Goal: Transaction & Acquisition: Purchase product/service

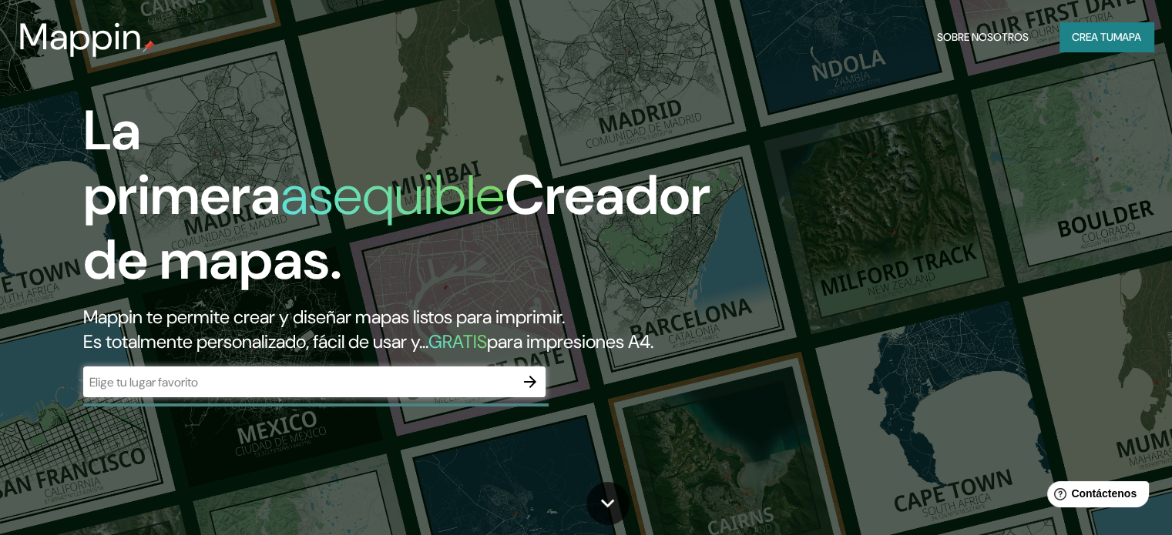
click at [258, 397] on div "​" at bounding box center [314, 382] width 462 height 31
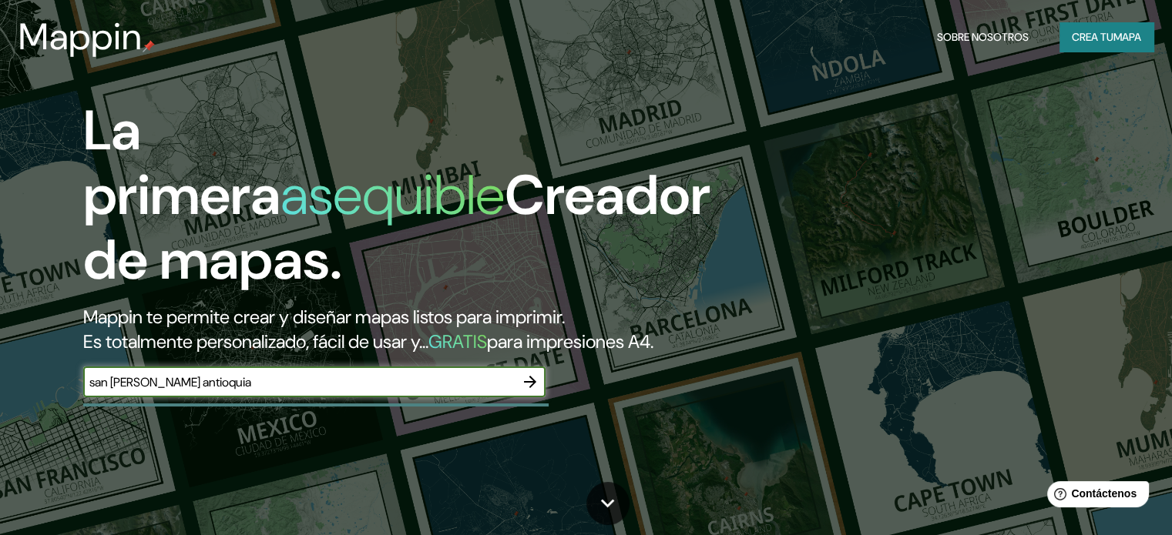
type input "san [PERSON_NAME] antioquia"
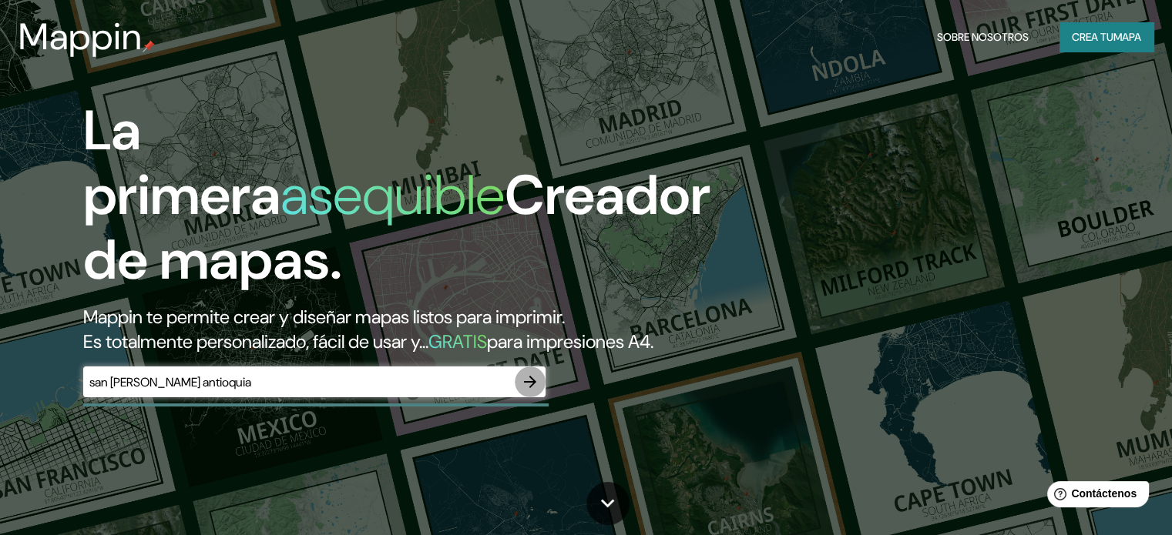
click at [527, 391] on icon "button" at bounding box center [530, 382] width 18 height 18
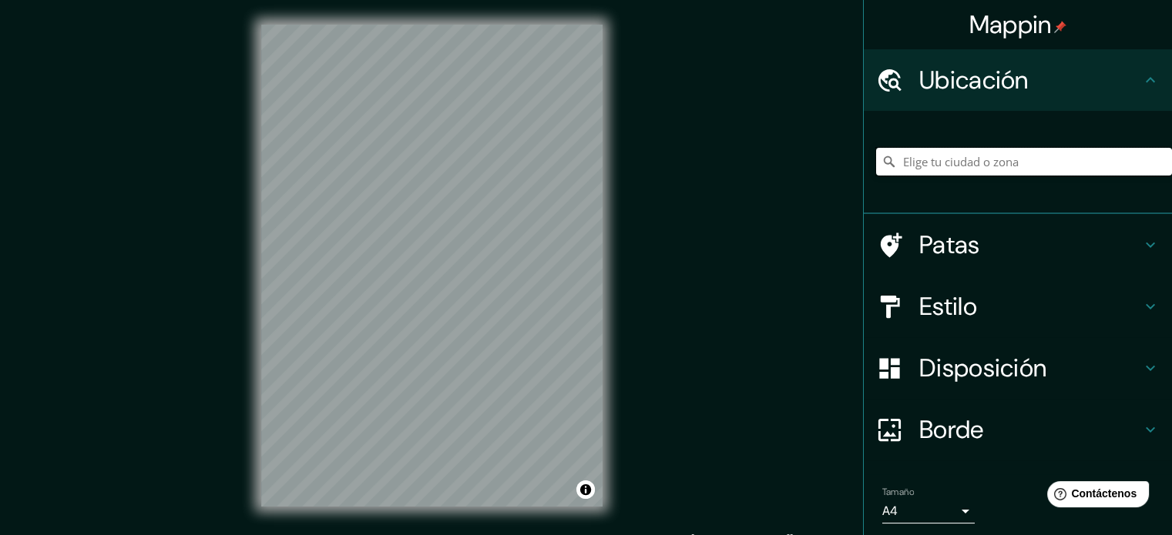
click at [963, 164] on input "Elige tu ciudad o zona" at bounding box center [1024, 162] width 296 height 28
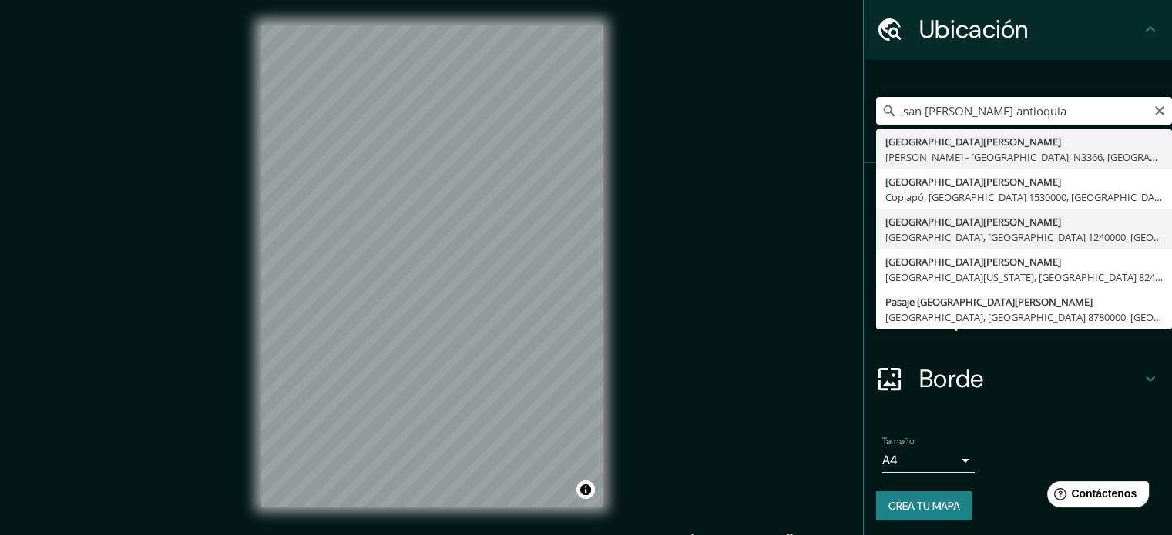
scroll to position [53, 0]
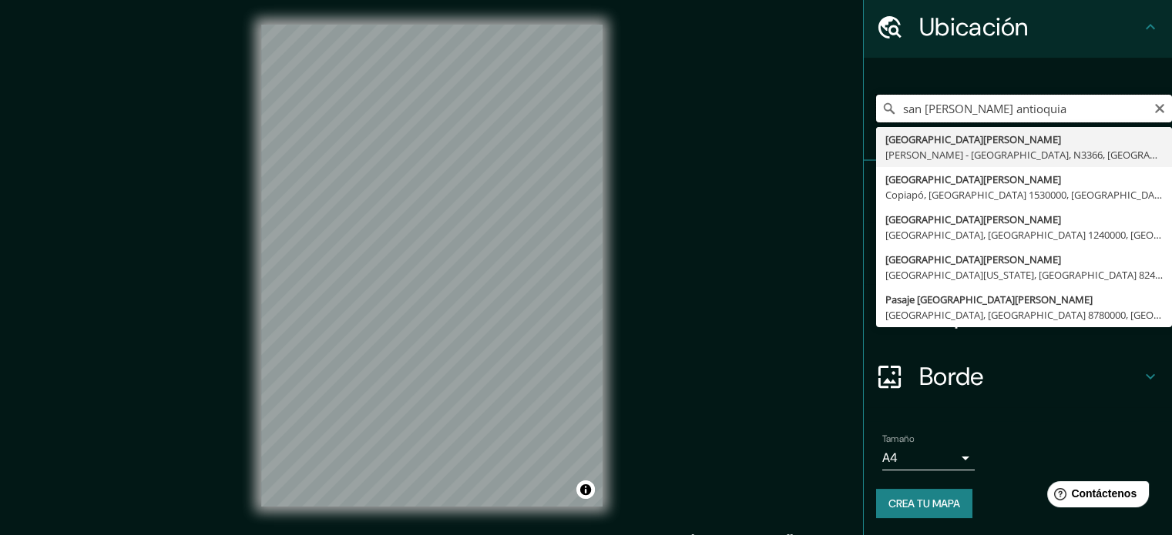
click at [1145, 116] on input "san [PERSON_NAME] antioquia" at bounding box center [1024, 109] width 296 height 28
type input "san [PERSON_NAME] antioquia"
click at [1155, 110] on icon "Claro" at bounding box center [1159, 108] width 9 height 9
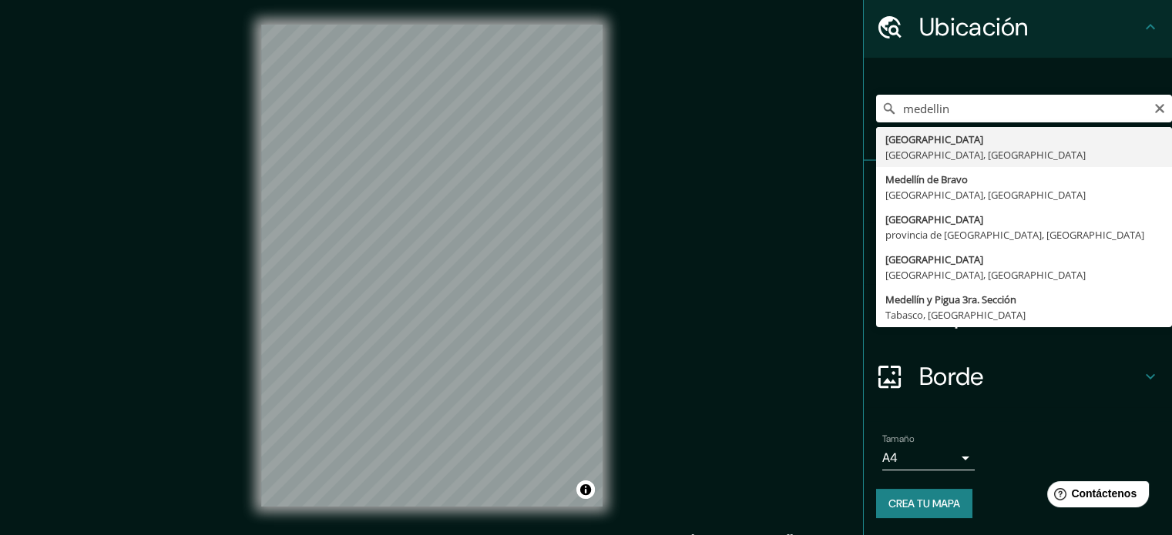
type input "[GEOGRAPHIC_DATA], [GEOGRAPHIC_DATA], [GEOGRAPHIC_DATA]"
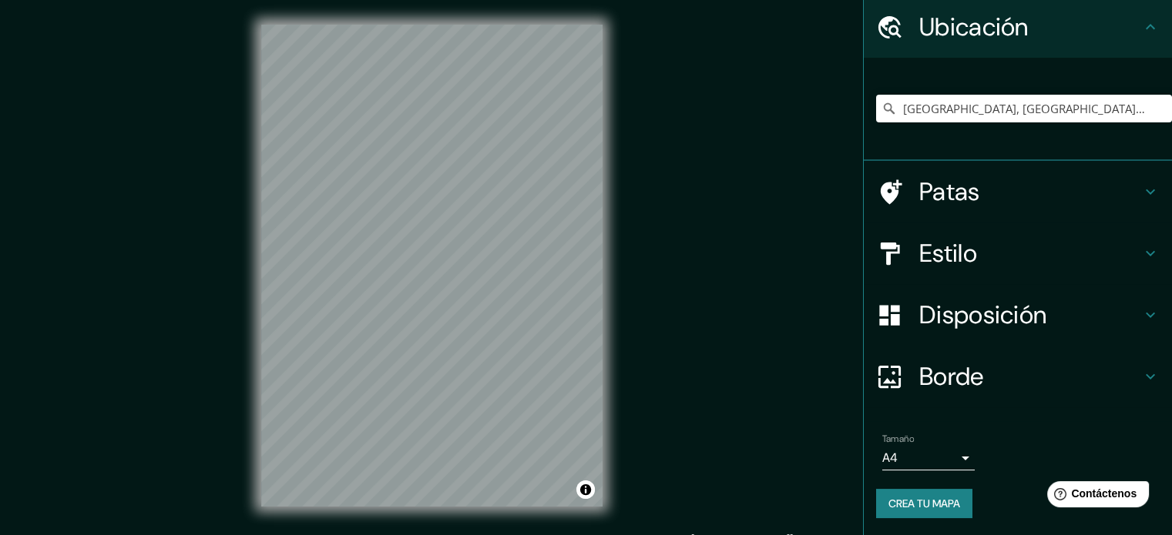
click at [1087, 190] on h4 "Patas" at bounding box center [1030, 191] width 222 height 31
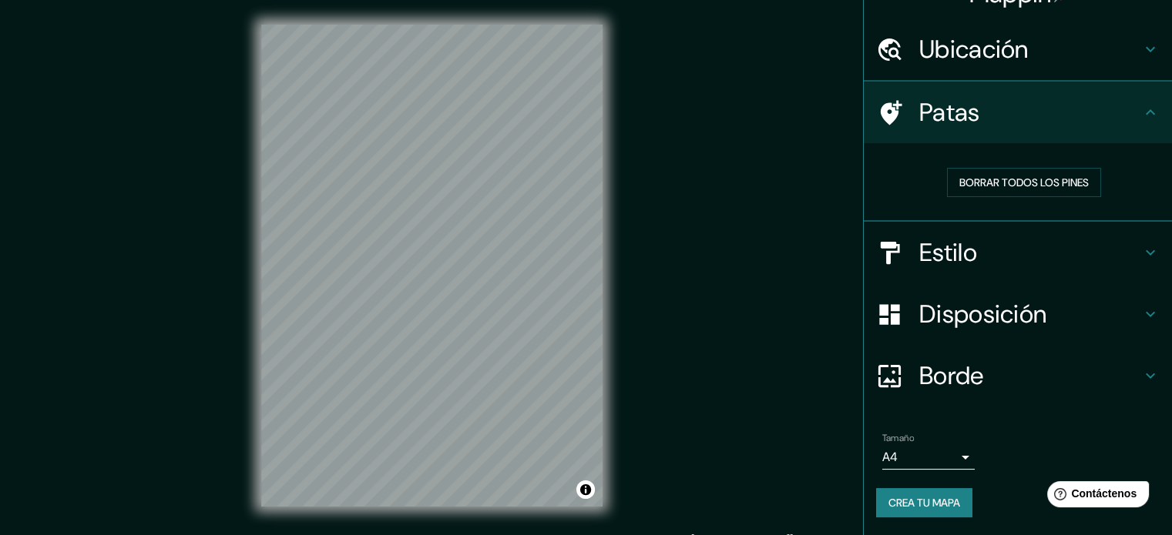
scroll to position [31, 0]
click at [1004, 119] on h4 "Patas" at bounding box center [1030, 112] width 222 height 31
drag, startPoint x: 1004, startPoint y: 155, endPoint x: 1006, endPoint y: 131, distance: 24.0
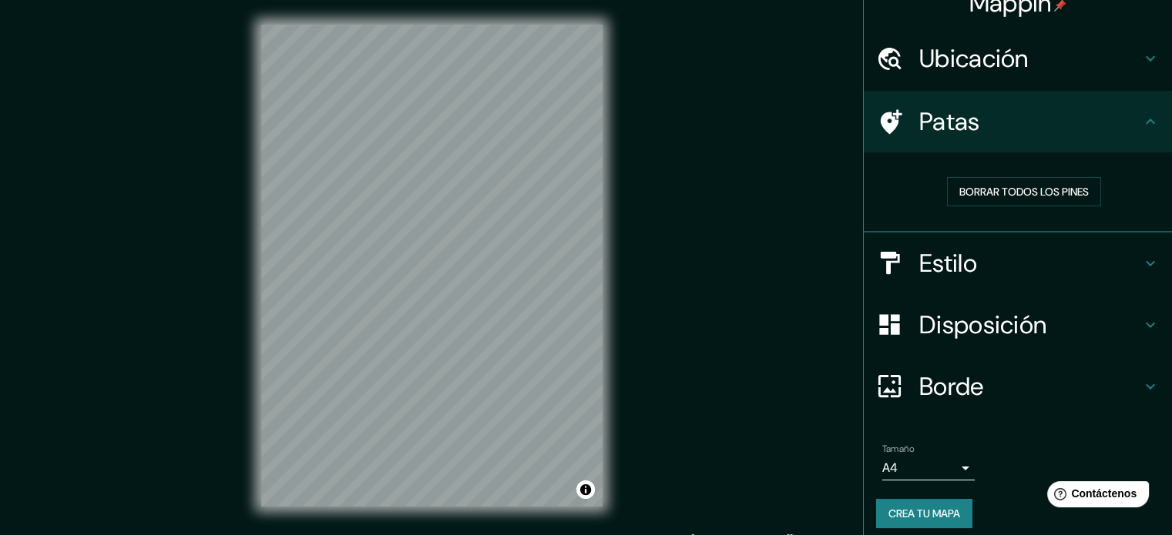
scroll to position [0, 0]
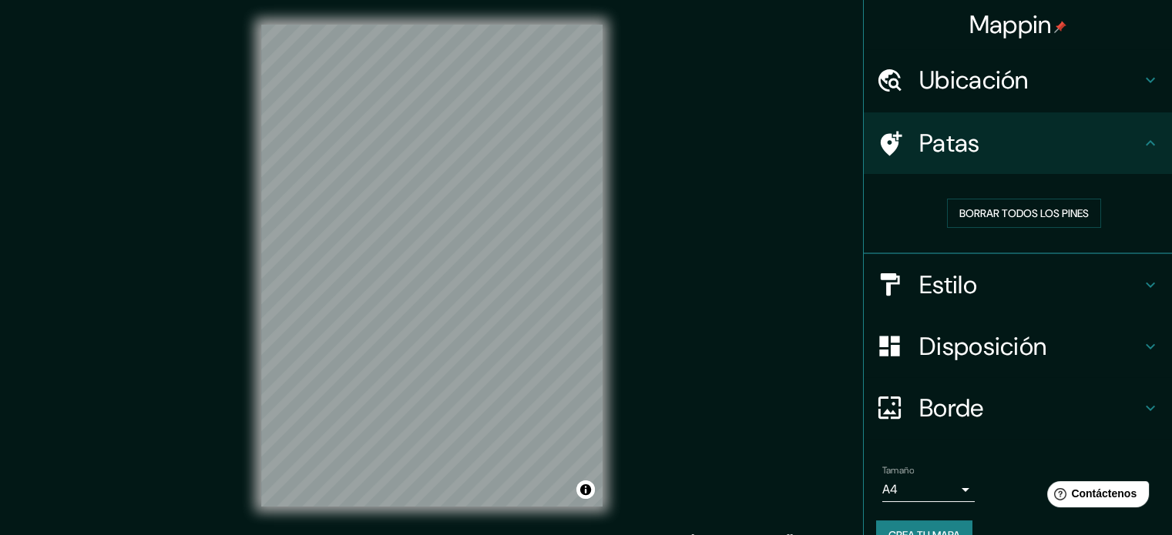
click at [1141, 79] on icon at bounding box center [1150, 80] width 18 height 18
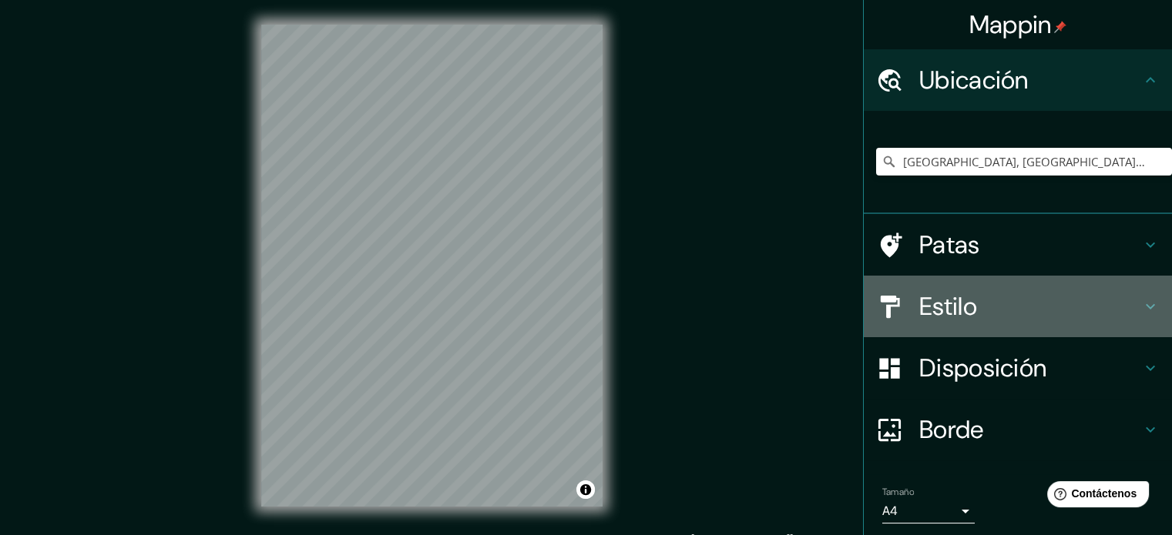
click at [1141, 312] on icon at bounding box center [1150, 306] width 18 height 18
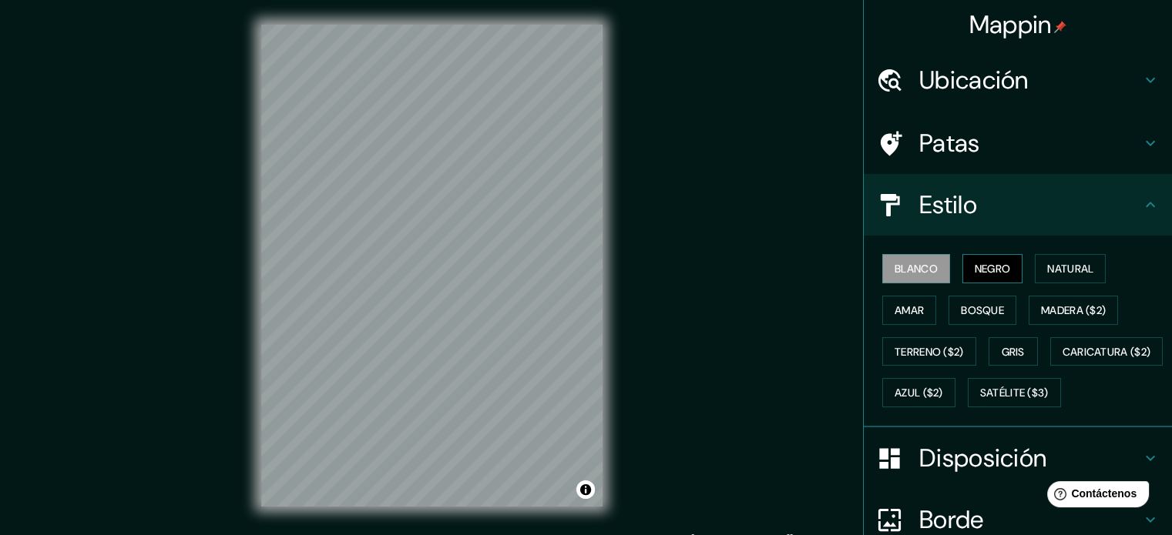
click at [974, 263] on font "Negro" at bounding box center [992, 269] width 36 height 14
click at [1066, 276] on font "Natural" at bounding box center [1070, 269] width 46 height 20
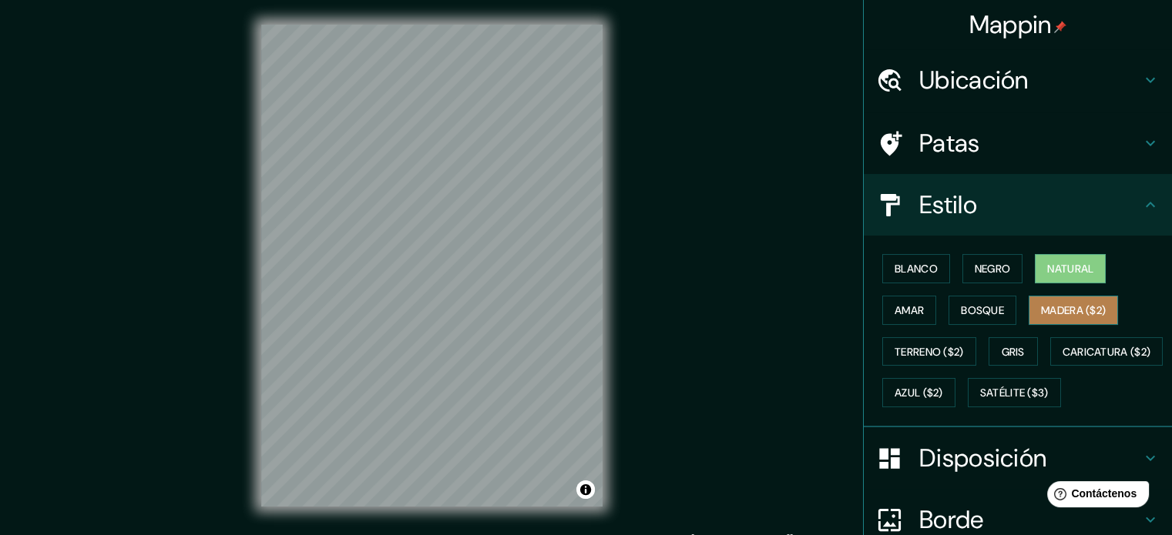
click at [1053, 312] on font "Madera ($2)" at bounding box center [1073, 310] width 65 height 14
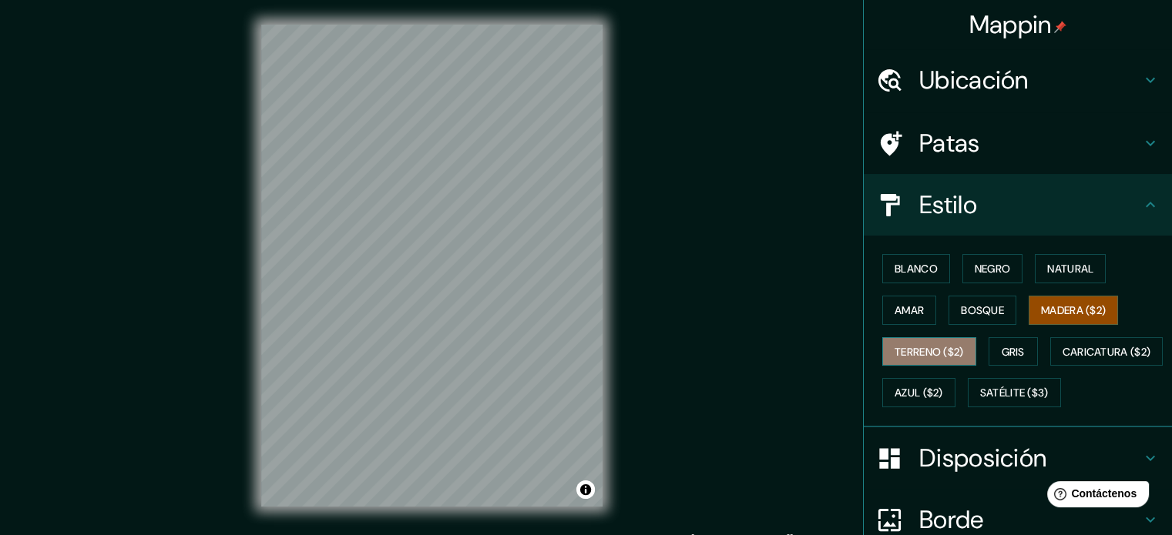
click at [913, 348] on font "Terreno ($2)" at bounding box center [928, 352] width 69 height 14
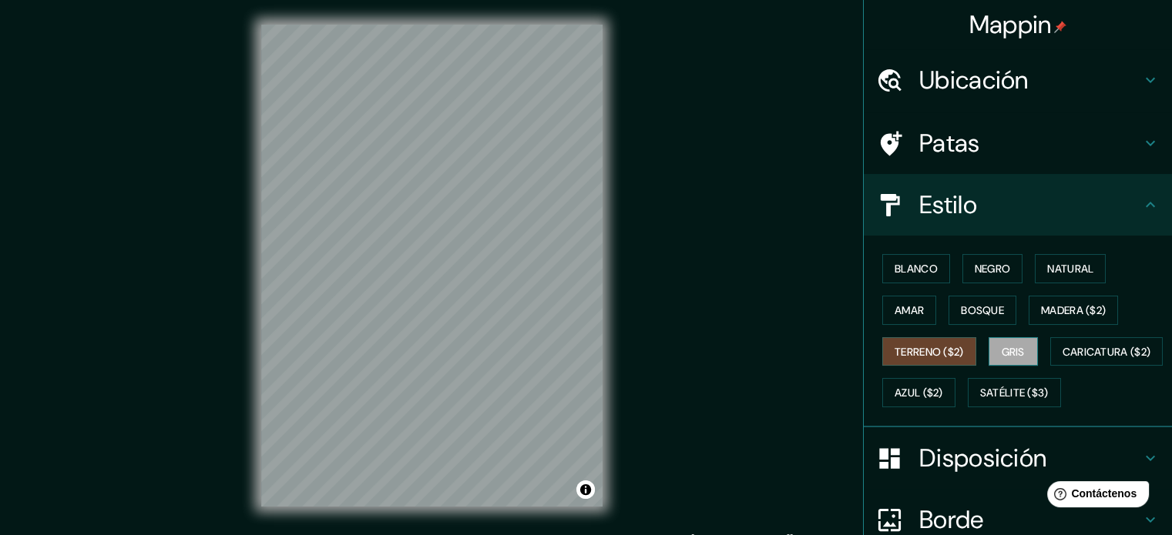
click at [1001, 354] on font "Gris" at bounding box center [1012, 352] width 23 height 14
click at [912, 315] on font "Amar" at bounding box center [908, 310] width 29 height 14
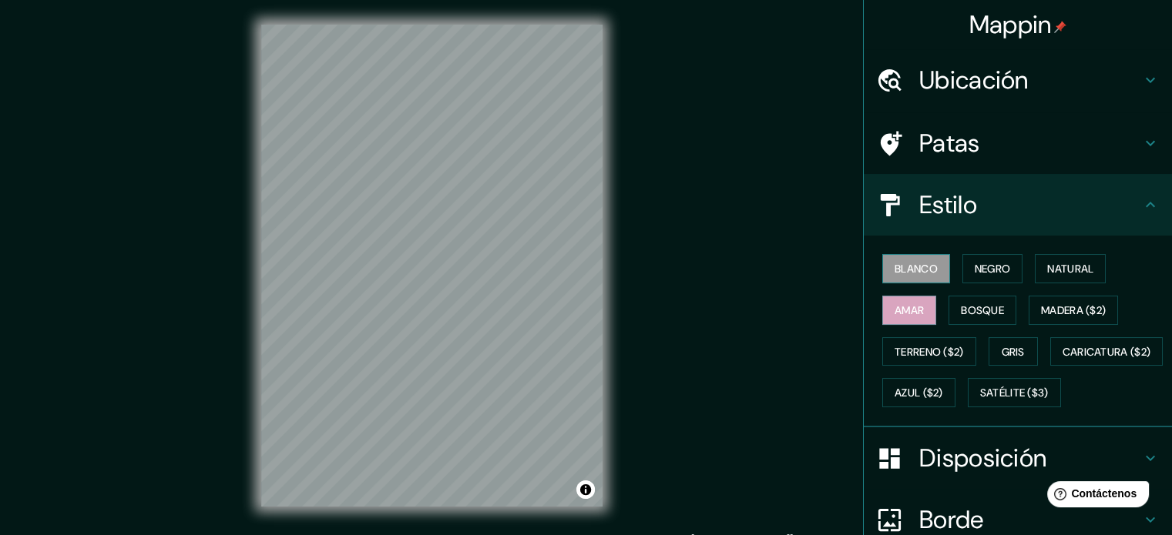
click at [916, 273] on font "Blanco" at bounding box center [915, 269] width 43 height 14
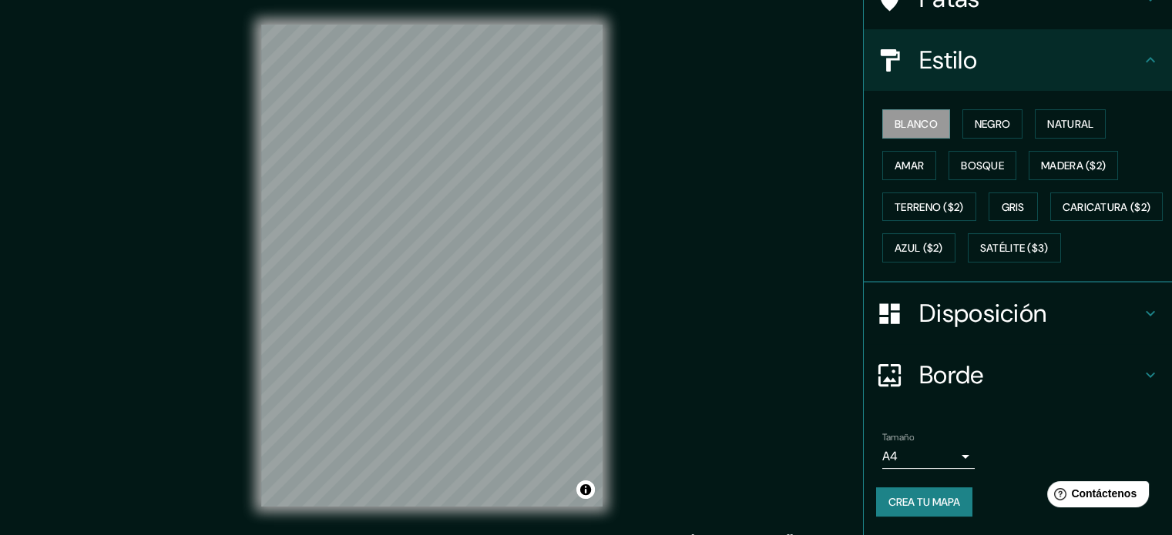
click at [1040, 323] on h4 "Disposición" at bounding box center [1030, 313] width 222 height 31
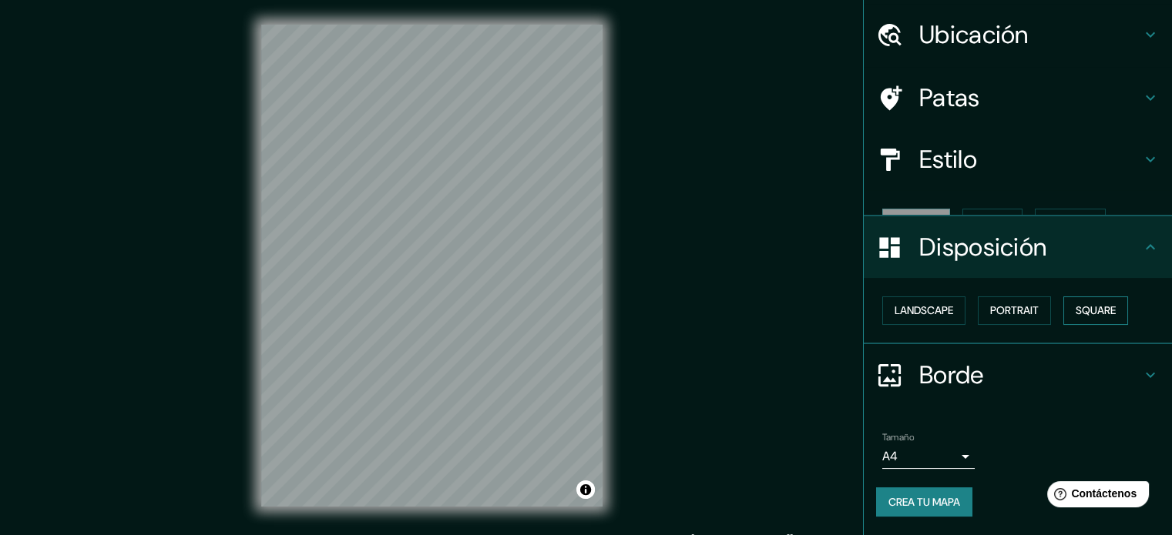
scroll to position [18, 0]
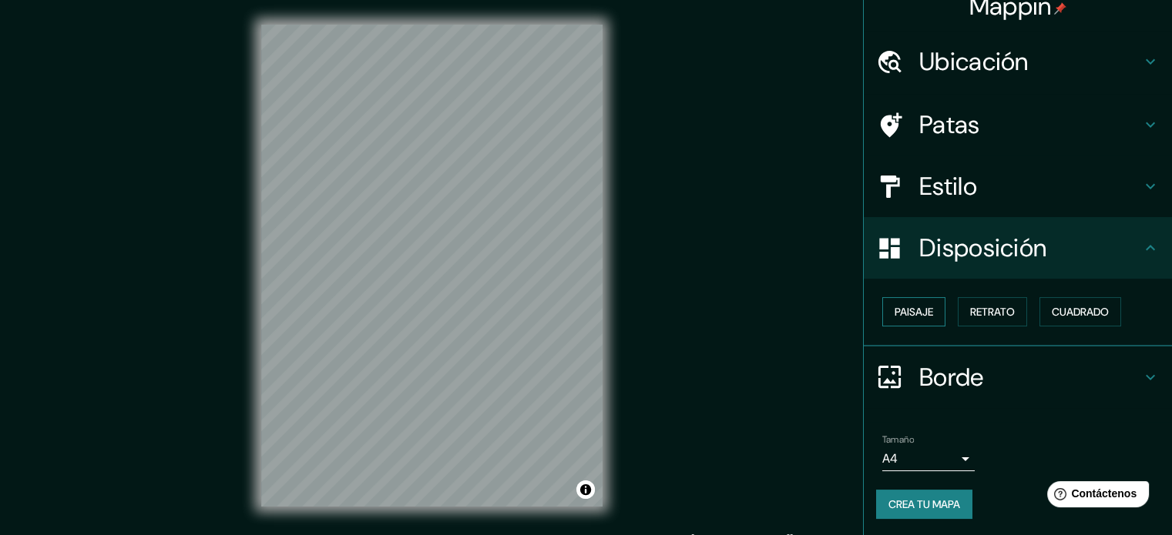
click at [894, 314] on font "Paisaje" at bounding box center [913, 312] width 39 height 14
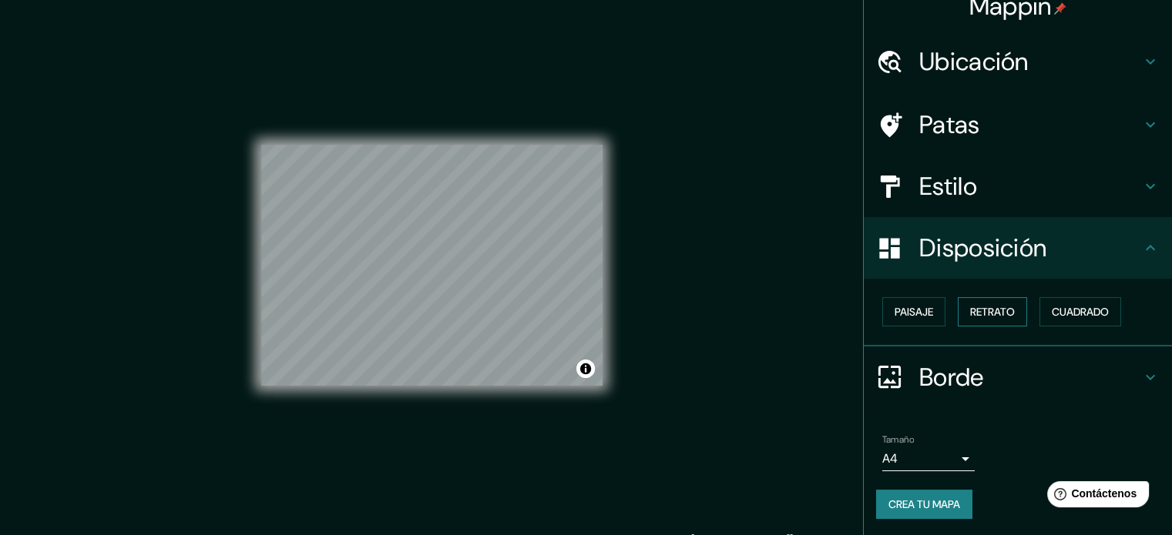
click at [979, 314] on font "Retrato" at bounding box center [992, 312] width 45 height 14
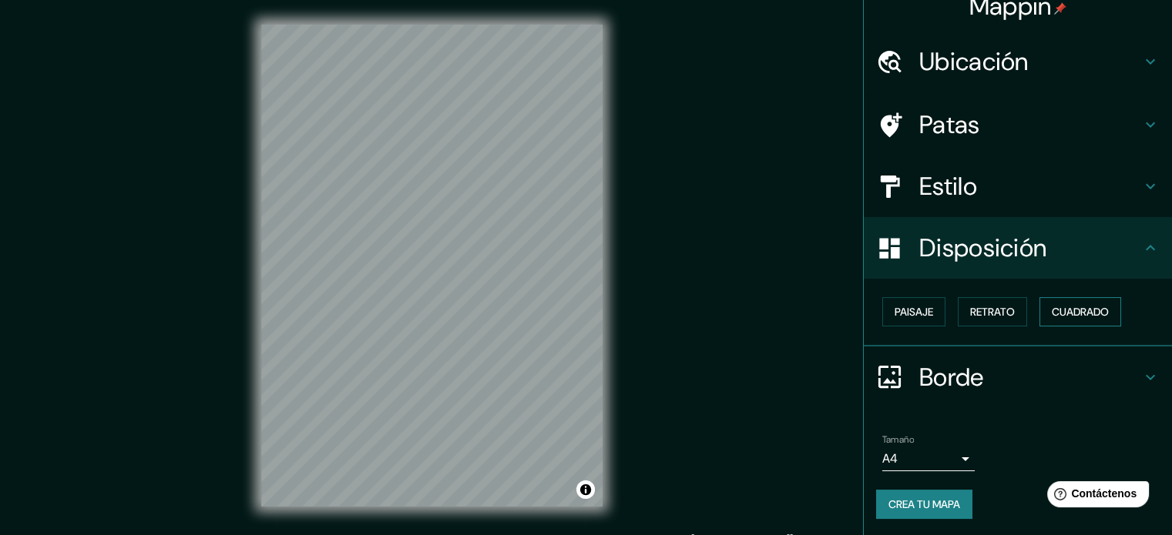
click at [1063, 320] on font "Cuadrado" at bounding box center [1079, 312] width 57 height 20
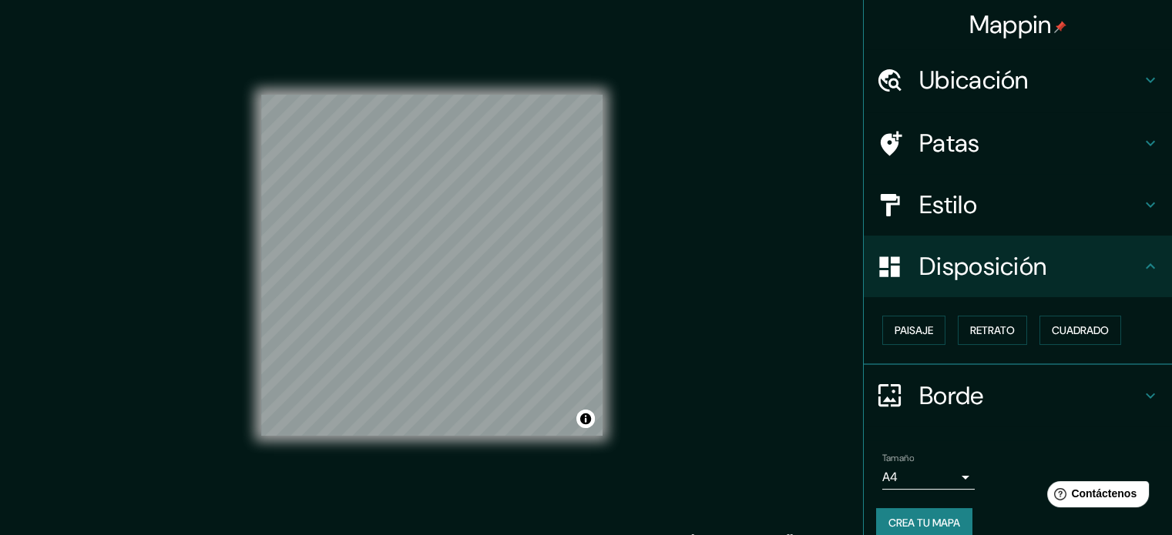
scroll to position [0, 0]
click at [384, 39] on div "© Mapbox © OpenStreetMap Improve this map" at bounding box center [431, 266] width 341 height 482
